Goal: Contribute content: Add original content to the website for others to see

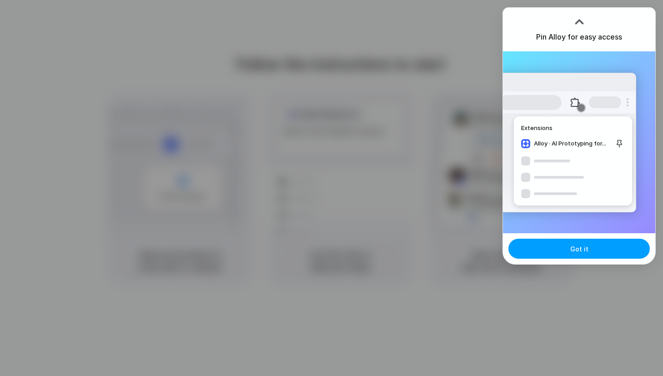
click at [612, 249] on button "Got it" at bounding box center [580, 249] width 142 height 20
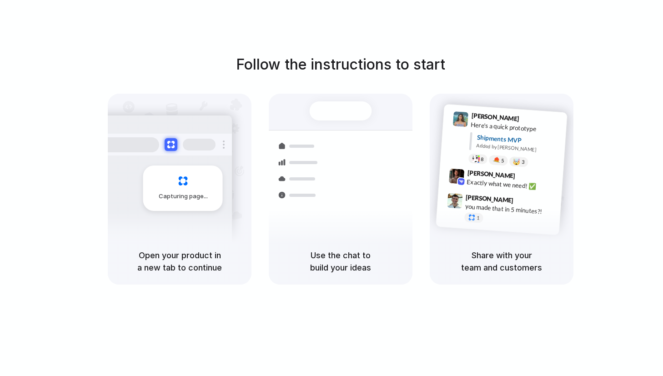
click at [371, 28] on div "Follow the instructions to start Capturing page Open your product in a new tab …" at bounding box center [341, 197] width 682 height 395
click at [329, 134] on div "Container from Shanghai 40ft • ETA Dec 28 • In transit Express delivery to NYC …" at bounding box center [374, 194] width 96 height 127
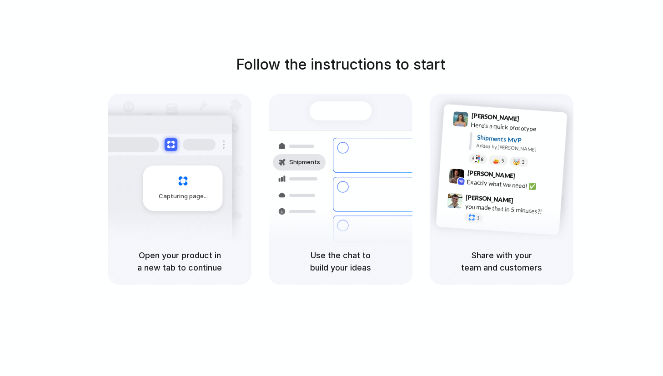
click at [187, 198] on span "Capturing page" at bounding box center [184, 196] width 51 height 9
drag, startPoint x: 591, startPoint y: 18, endPoint x: 596, endPoint y: 18, distance: 5.0
click at [332, 188] on div at bounding box center [332, 188] width 0 height 0
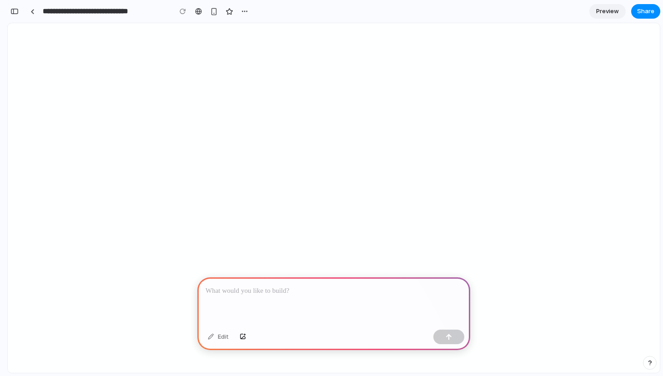
scroll to position [115, 0]
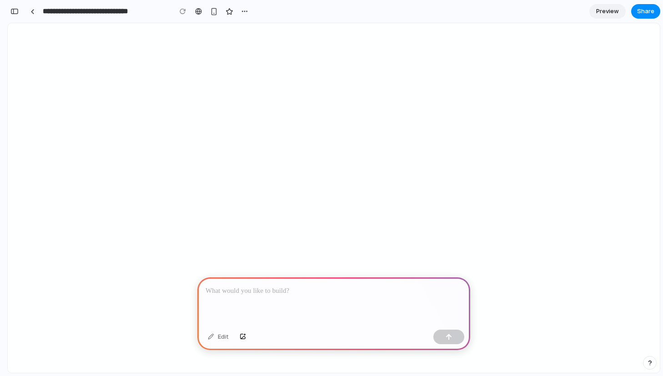
click at [269, 294] on p at bounding box center [334, 291] width 257 height 11
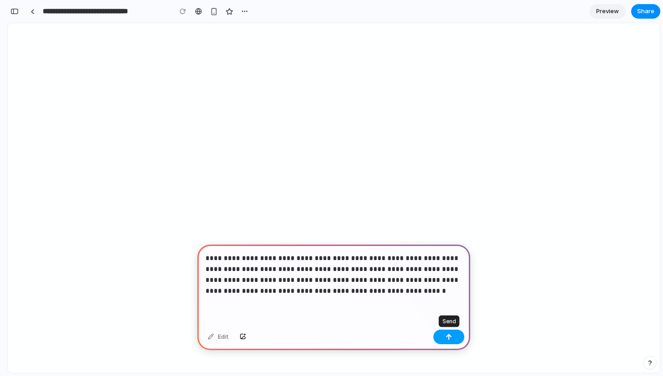
click at [456, 339] on button "button" at bounding box center [449, 337] width 31 height 15
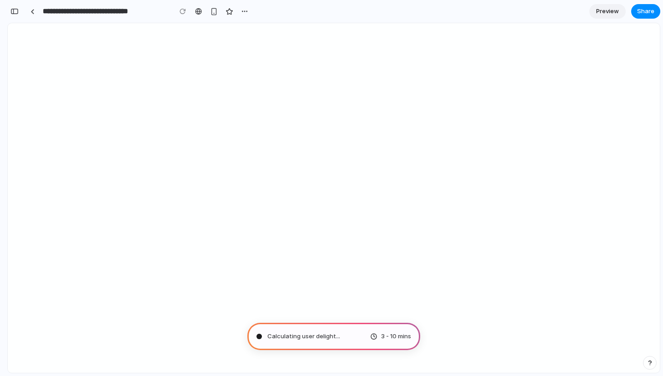
type input "**********"
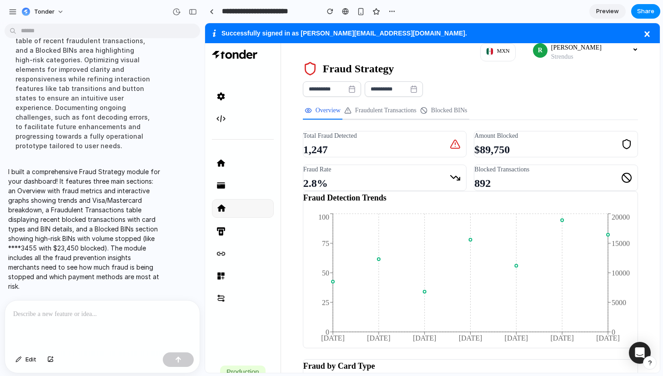
scroll to position [164, 0]
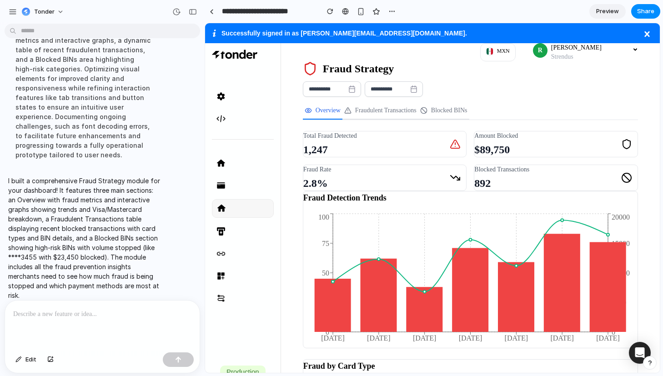
click at [646, 35] on icon at bounding box center [647, 33] width 5 height 5
click at [268, 76] on div "Settings Developers" at bounding box center [243, 103] width 62 height 74
click at [214, 11] on link at bounding box center [212, 12] width 14 height 14
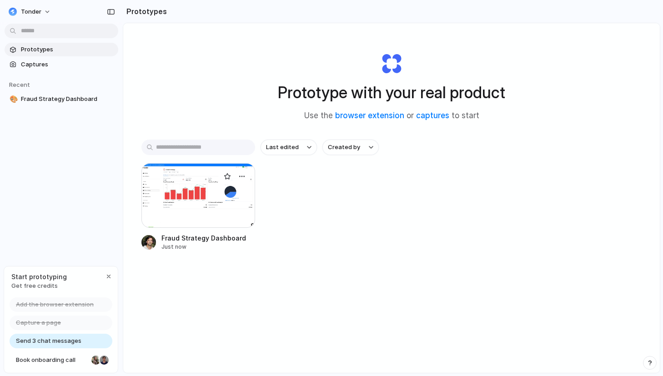
click at [191, 193] on div at bounding box center [199, 195] width 114 height 65
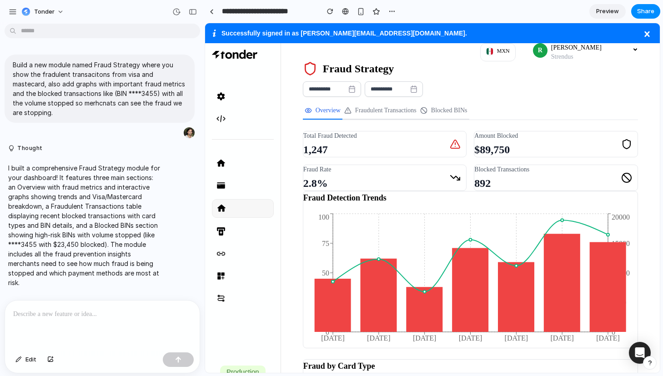
click at [612, 14] on span "Preview" at bounding box center [608, 11] width 23 height 9
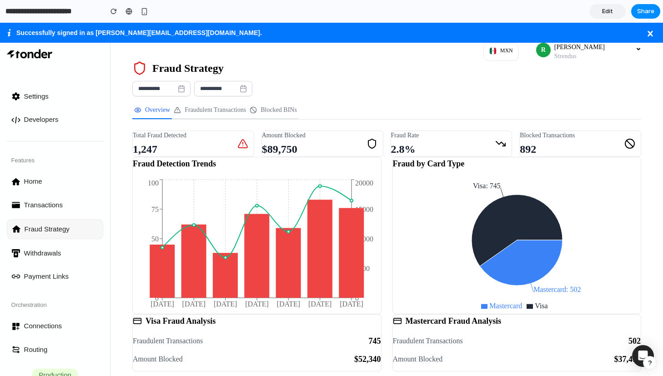
click at [364, 74] on h1 "Fraud Strategy" at bounding box center [388, 68] width 513 height 15
